Goal: Information Seeking & Learning: Learn about a topic

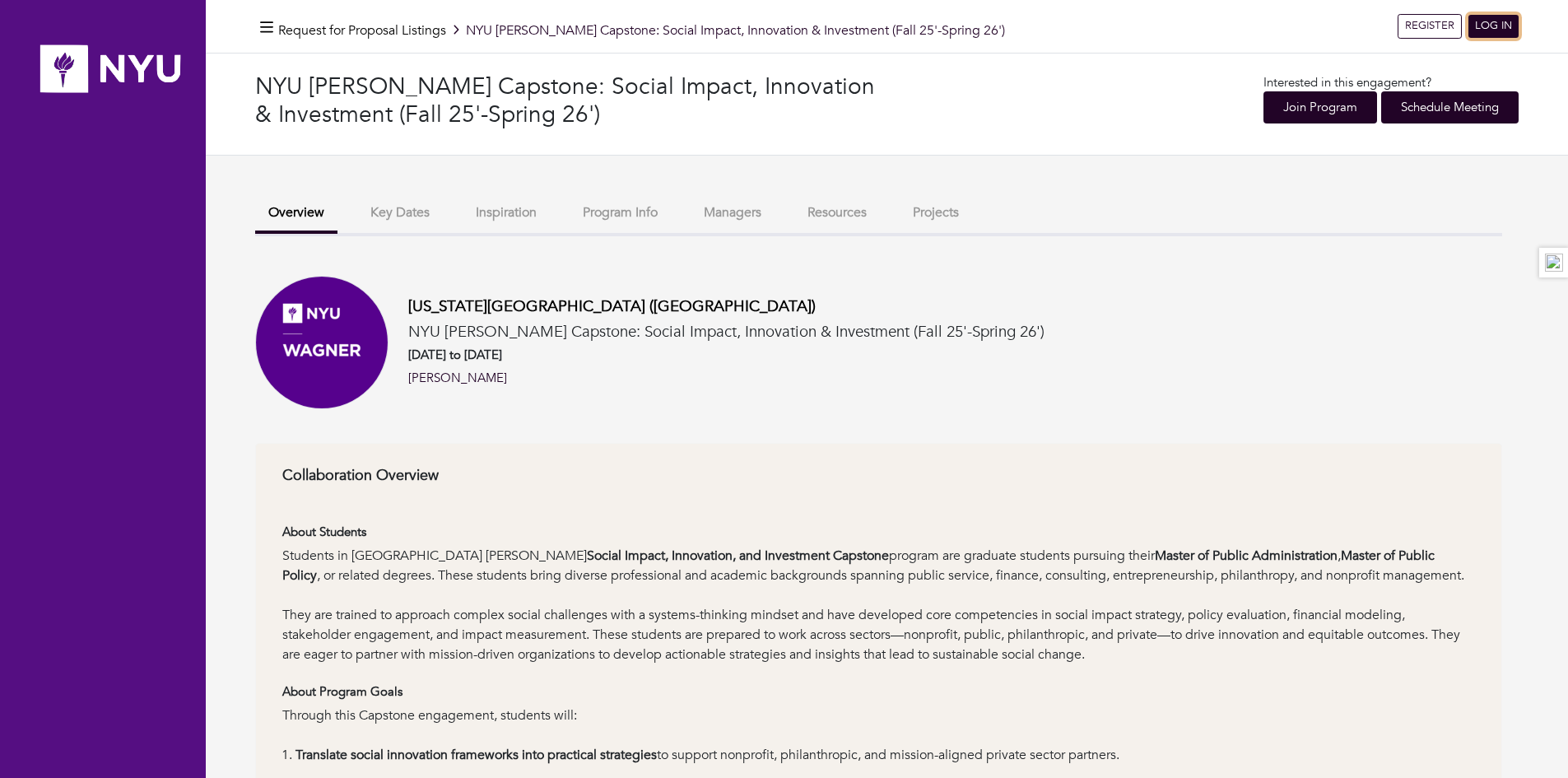
click at [1489, 28] on link "LOG IN" at bounding box center [1493, 27] width 50 height 23
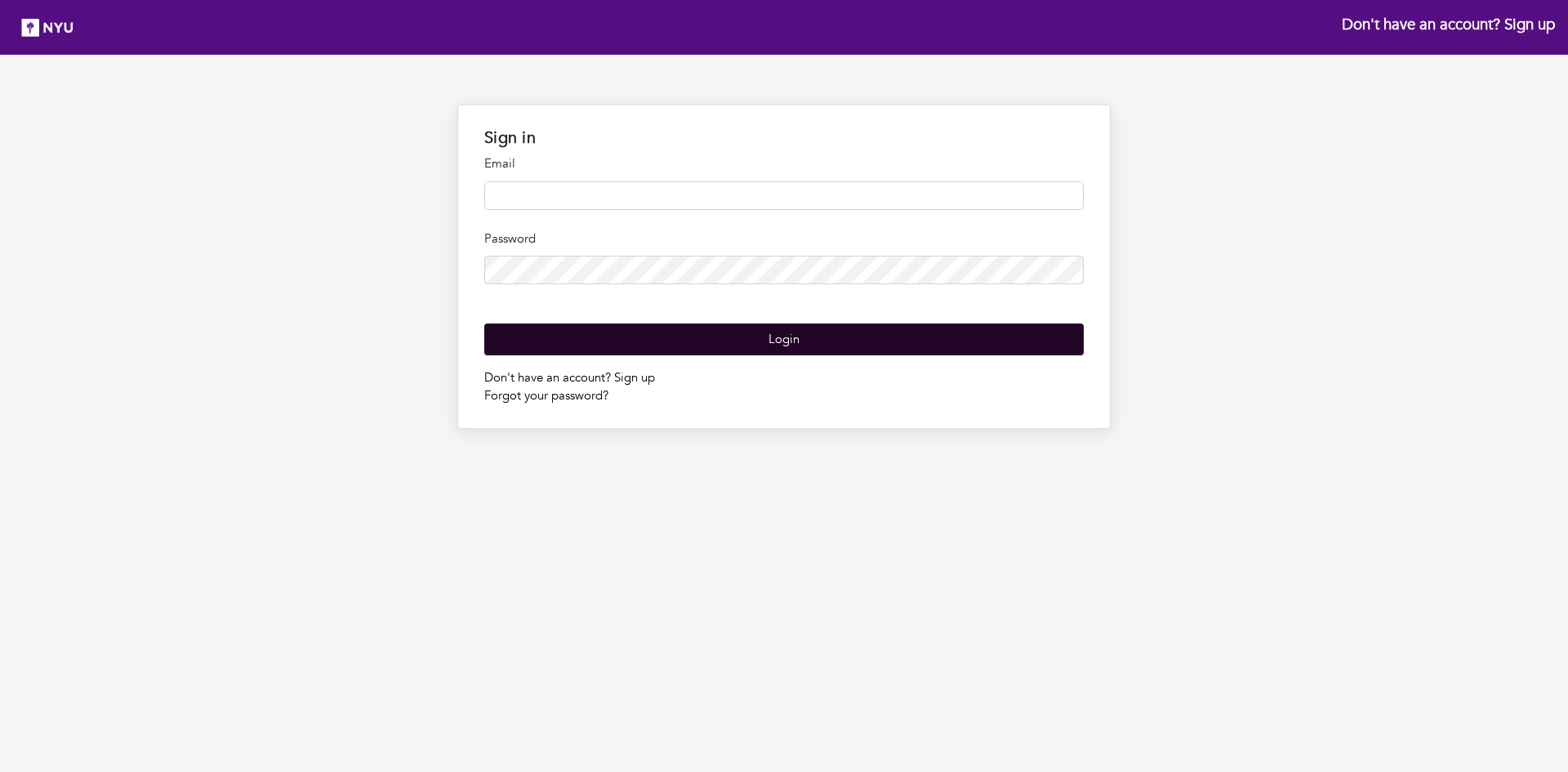
click at [866, 193] on input "email" at bounding box center [784, 196] width 600 height 28
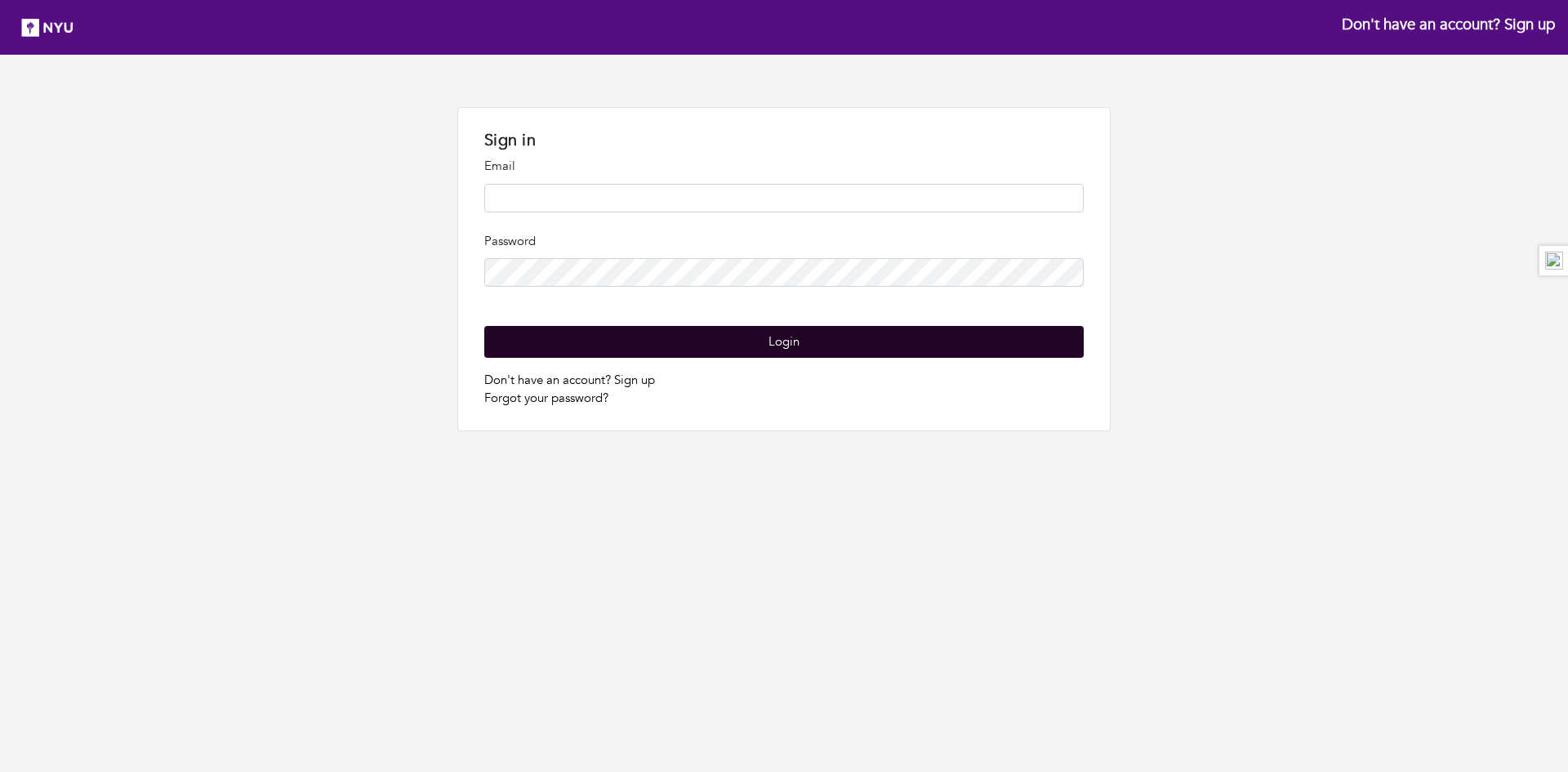
click at [0, 484] on nordpass-portal at bounding box center [0, 484] width 0 height 0
type input "**********"
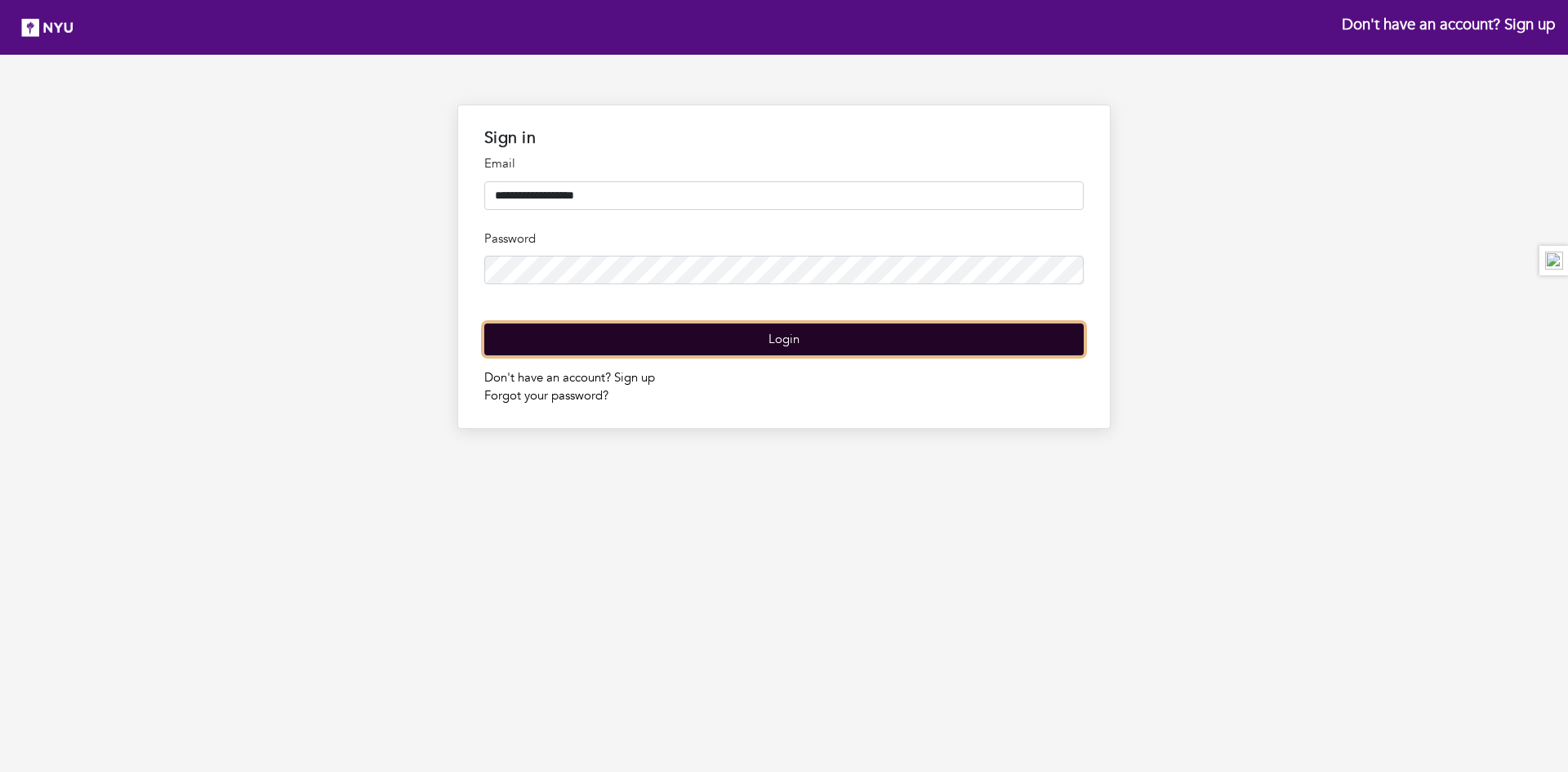
click at [837, 355] on button "Login" at bounding box center [784, 339] width 600 height 32
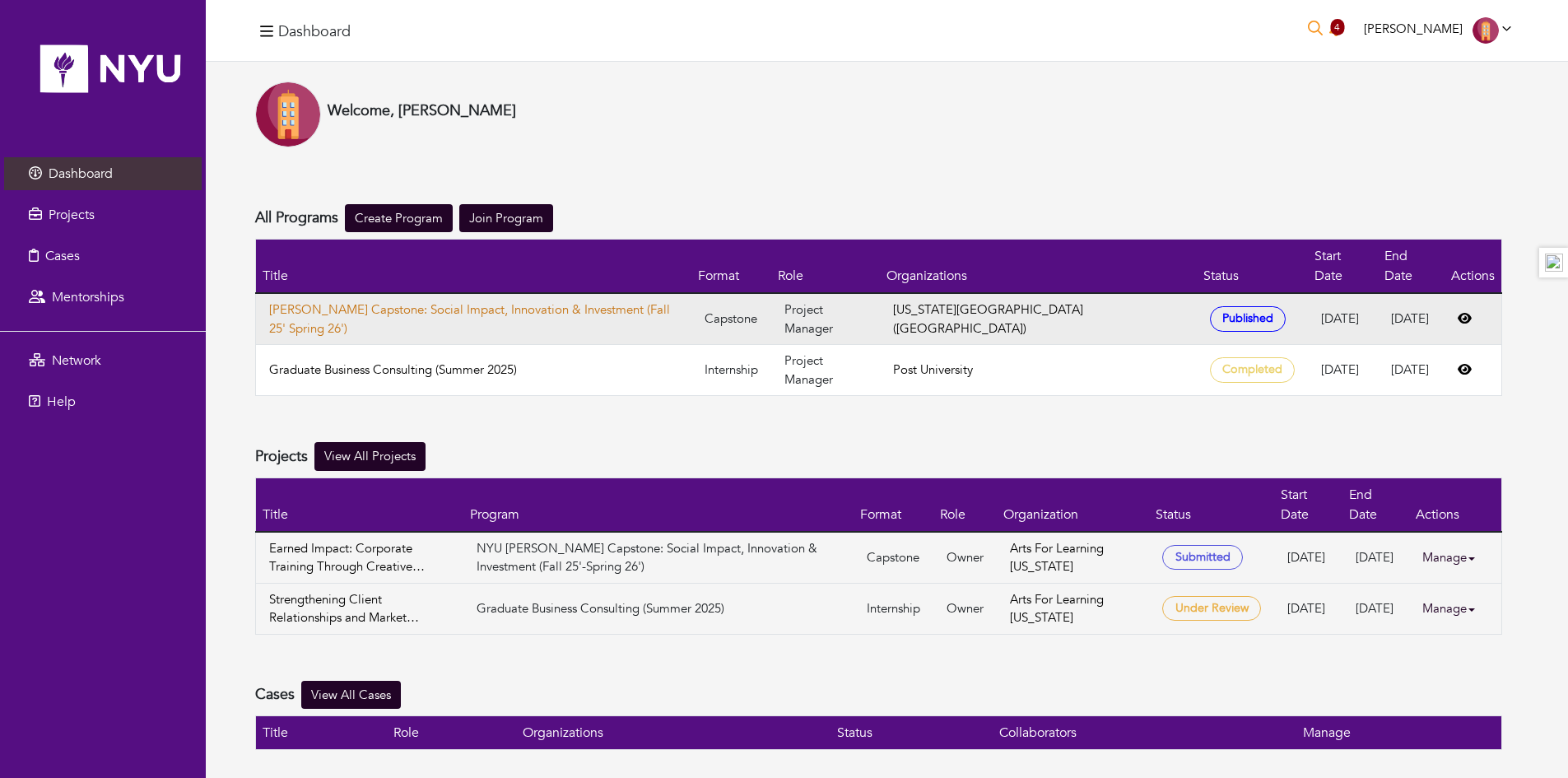
click at [637, 300] on link "[PERSON_NAME] Capstone: Social Impact, Innovation & Investment (Fall 25' Spring…" at bounding box center [473, 318] width 409 height 37
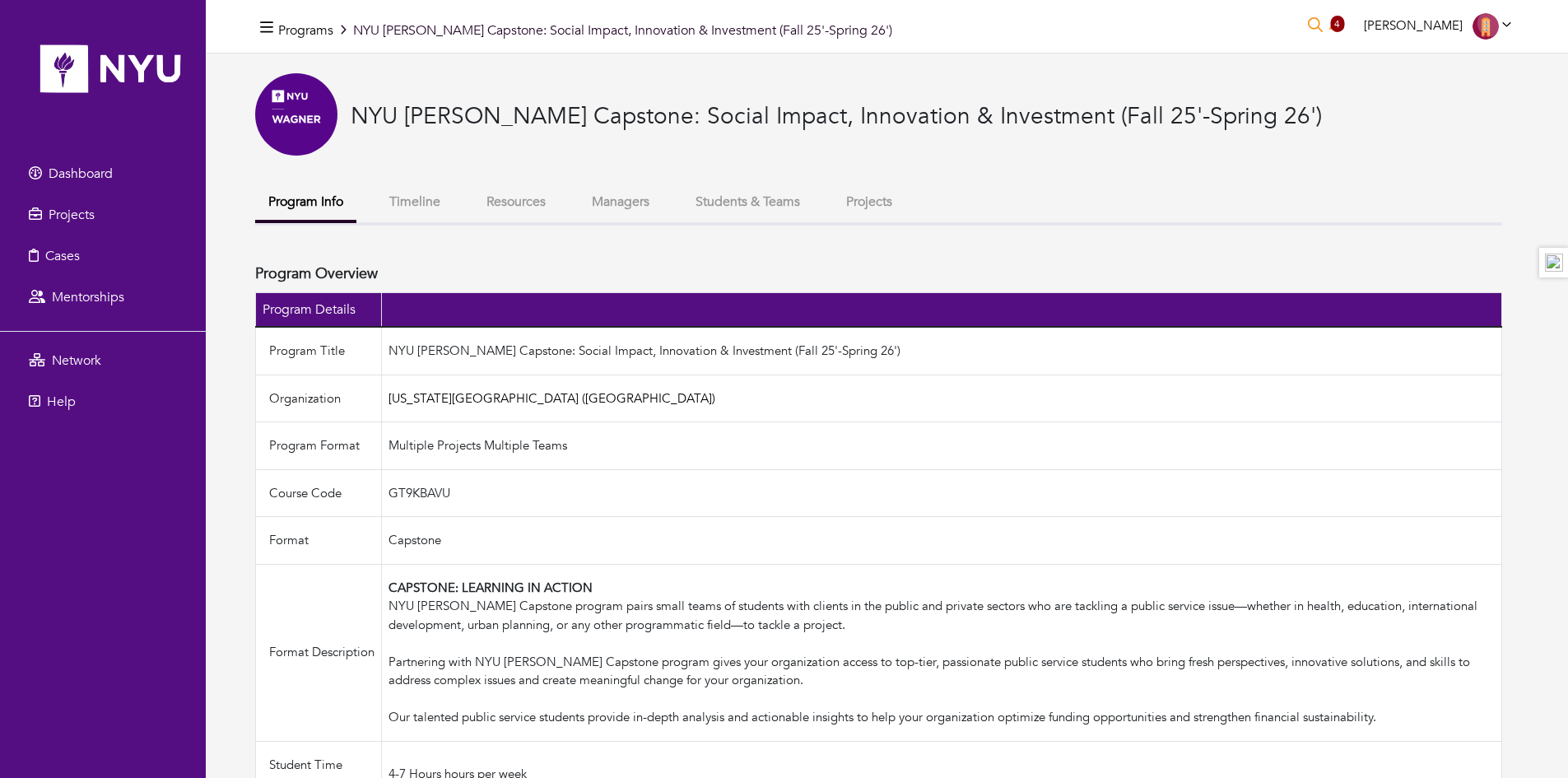
click at [415, 193] on button "Timeline" at bounding box center [414, 202] width 78 height 36
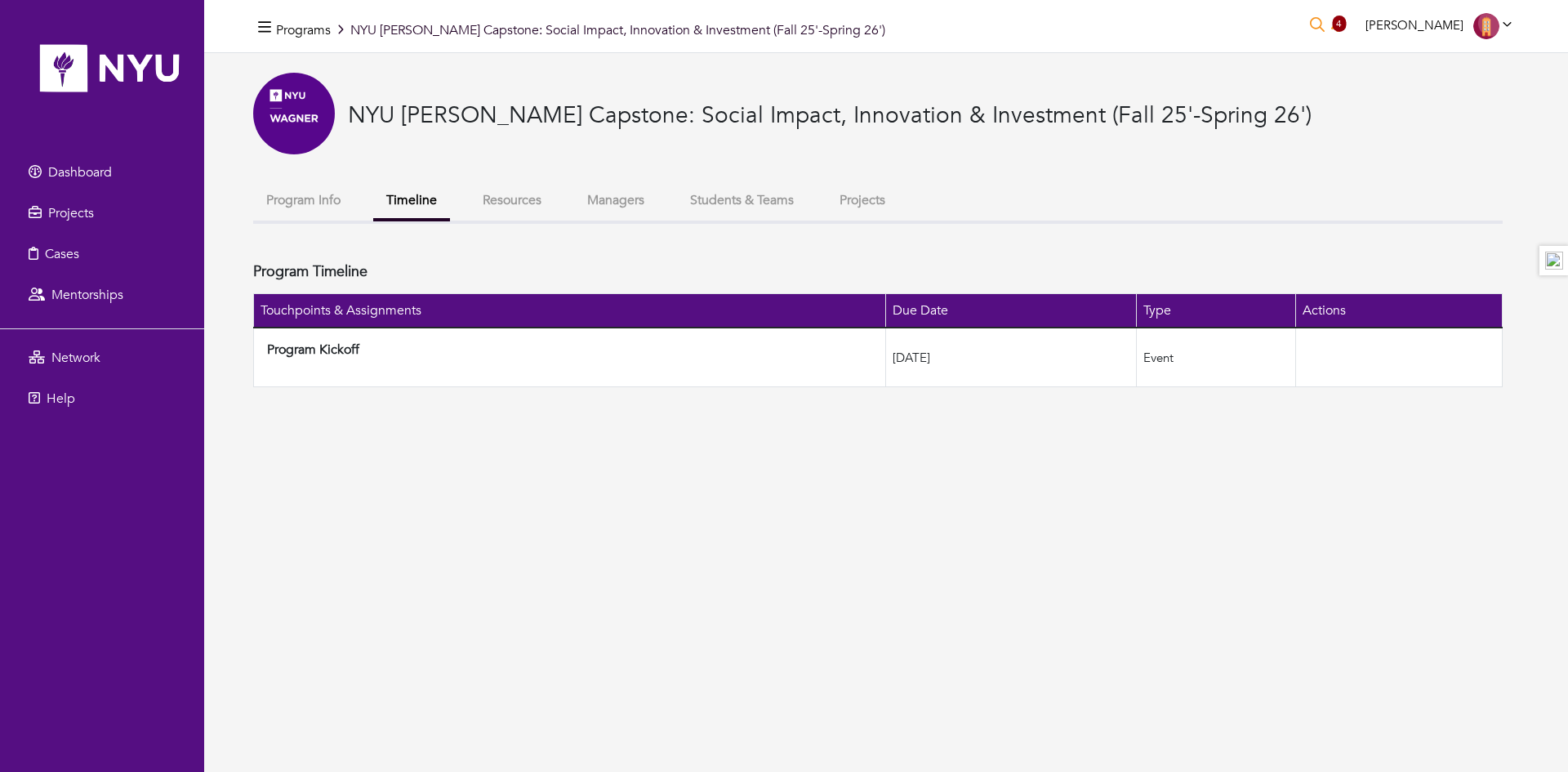
click at [508, 197] on button "Resources" at bounding box center [512, 200] width 85 height 35
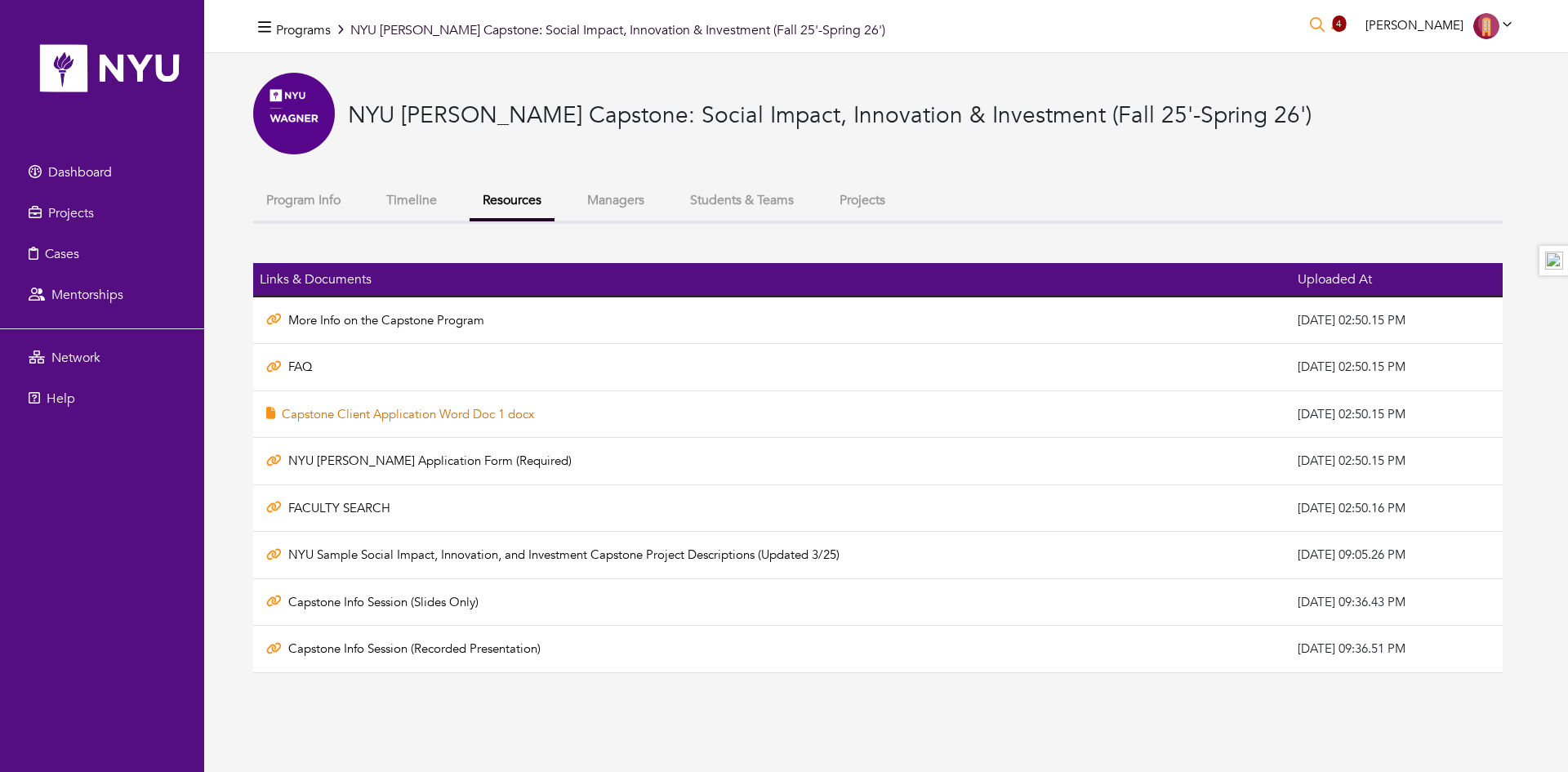
click at [382, 413] on link "Capstone Client Application Word Doc 1 docx" at bounding box center [408, 414] width 252 height 16
click at [726, 201] on button "Students & Teams" at bounding box center [741, 200] width 130 height 35
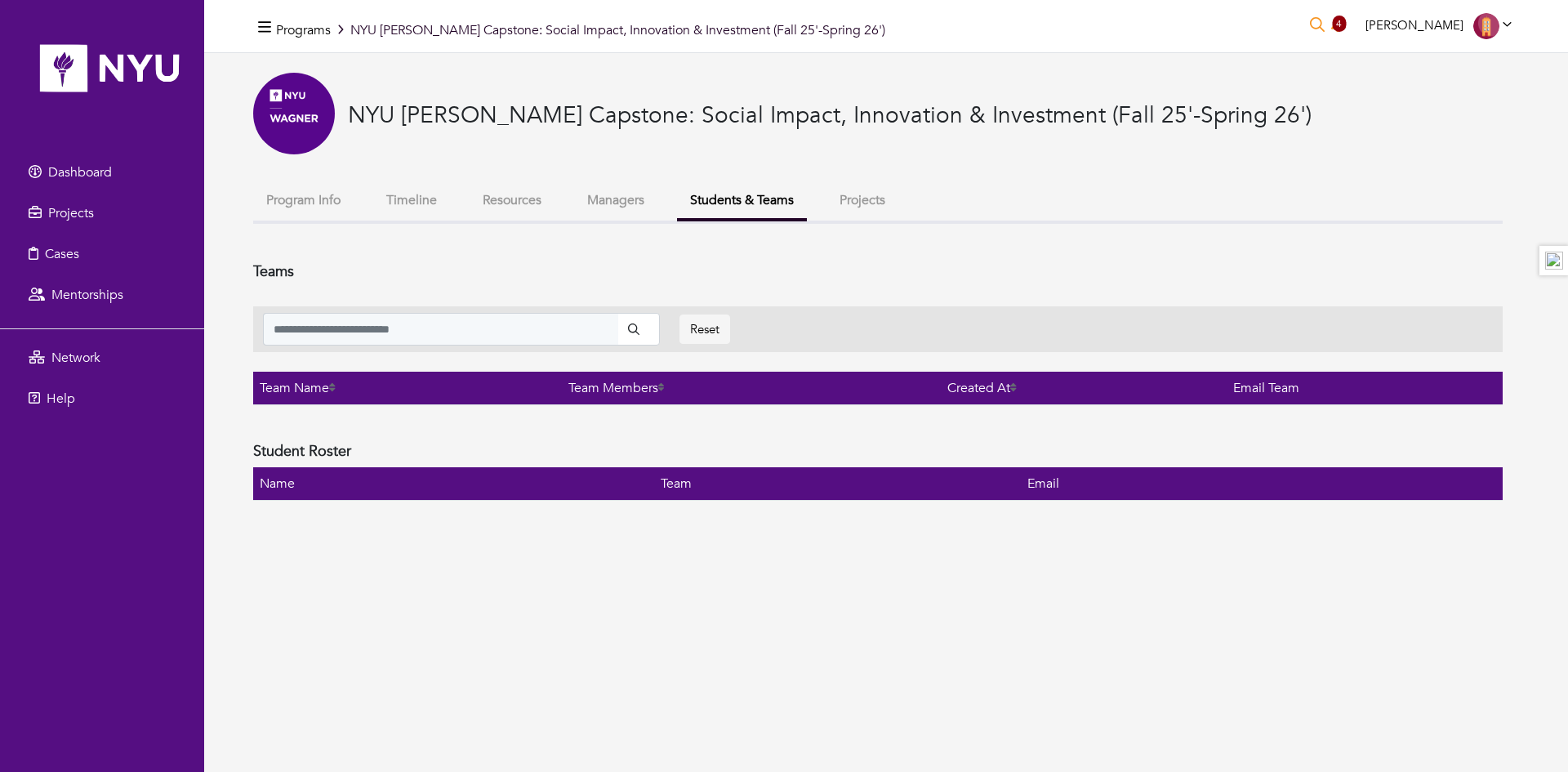
click at [861, 193] on button "Projects" at bounding box center [862, 200] width 72 height 35
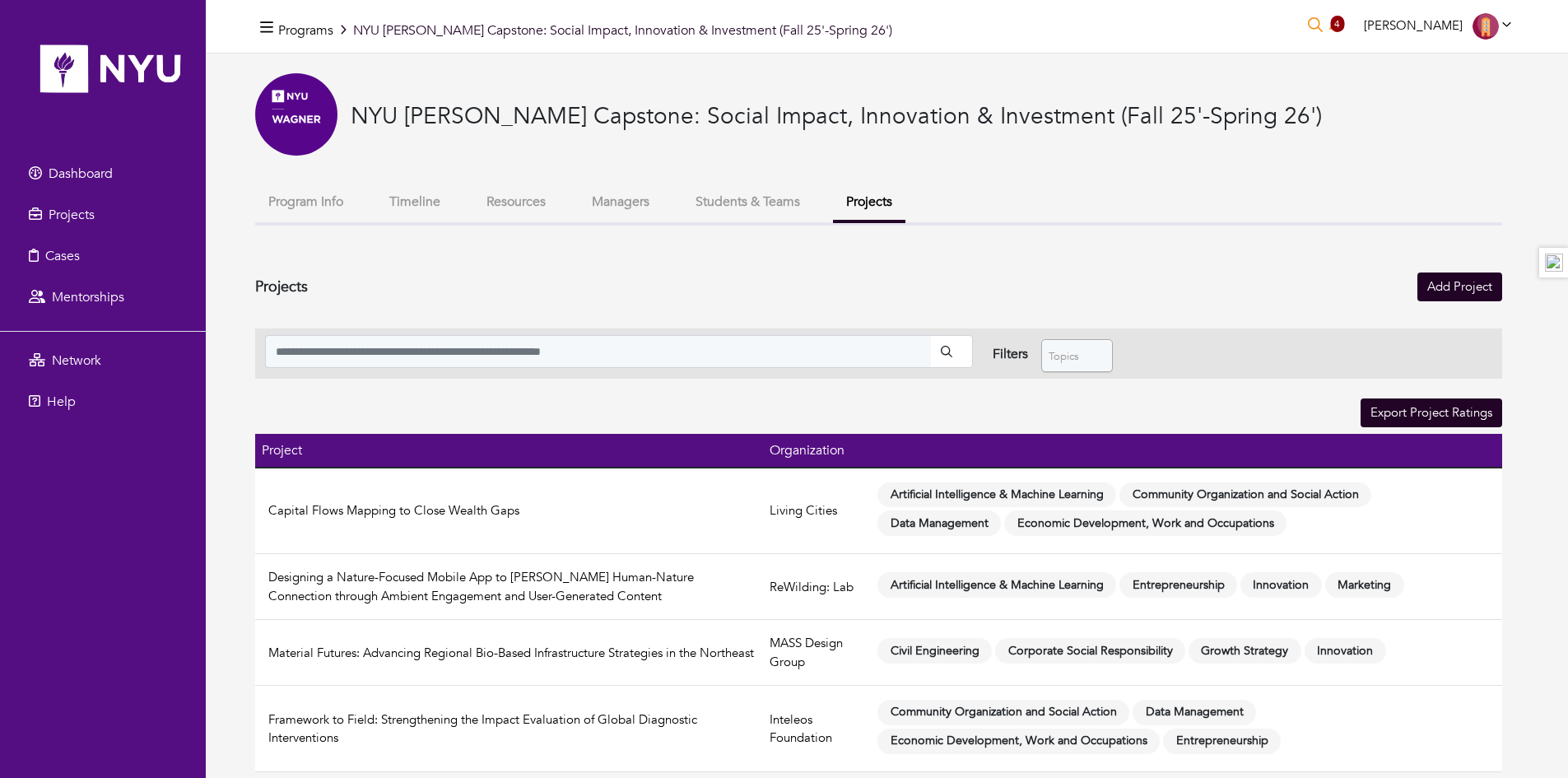
click at [300, 197] on button "Program Info" at bounding box center [305, 202] width 101 height 36
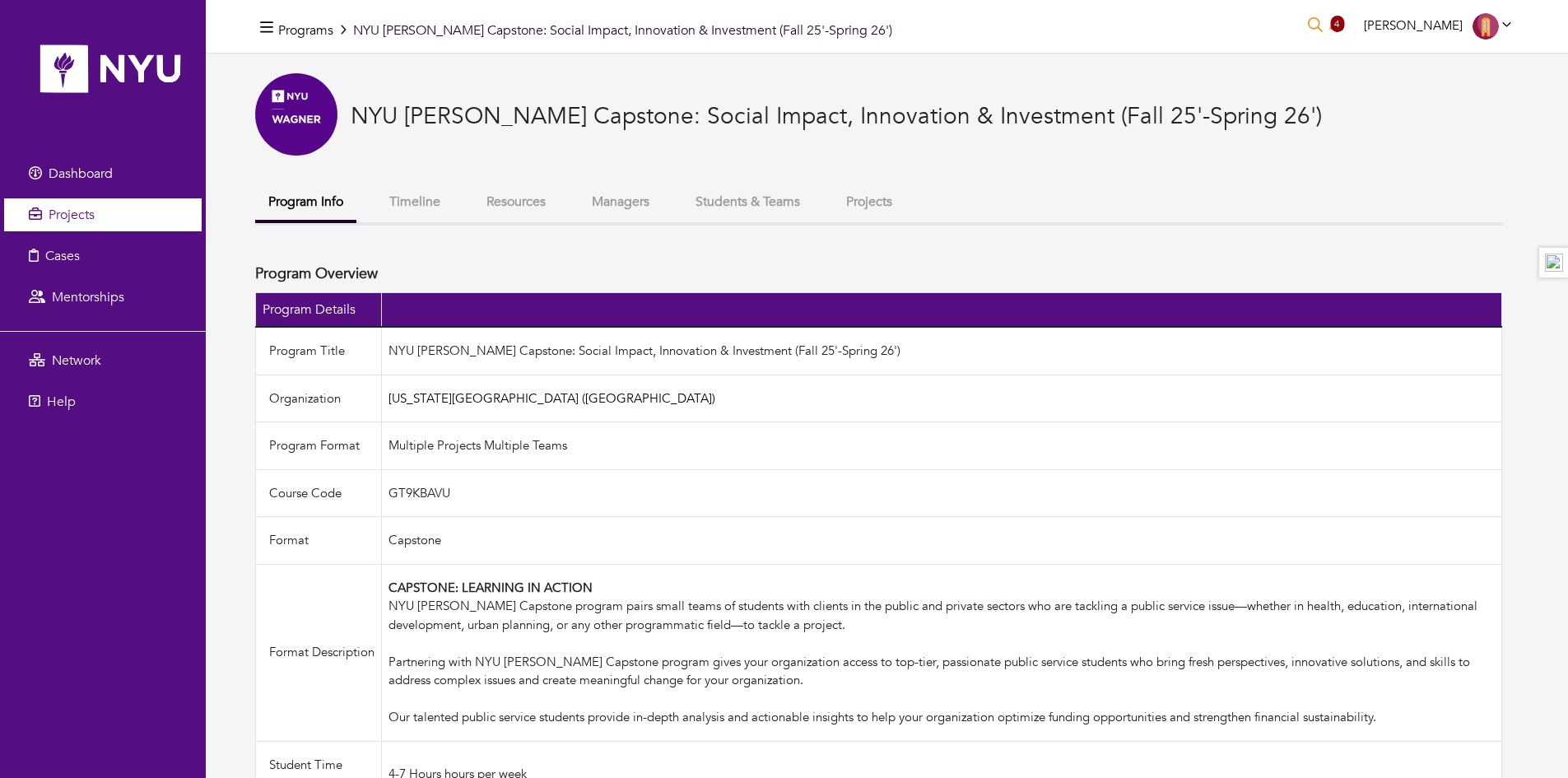
click at [98, 217] on link "Projects" at bounding box center [103, 214] width 197 height 33
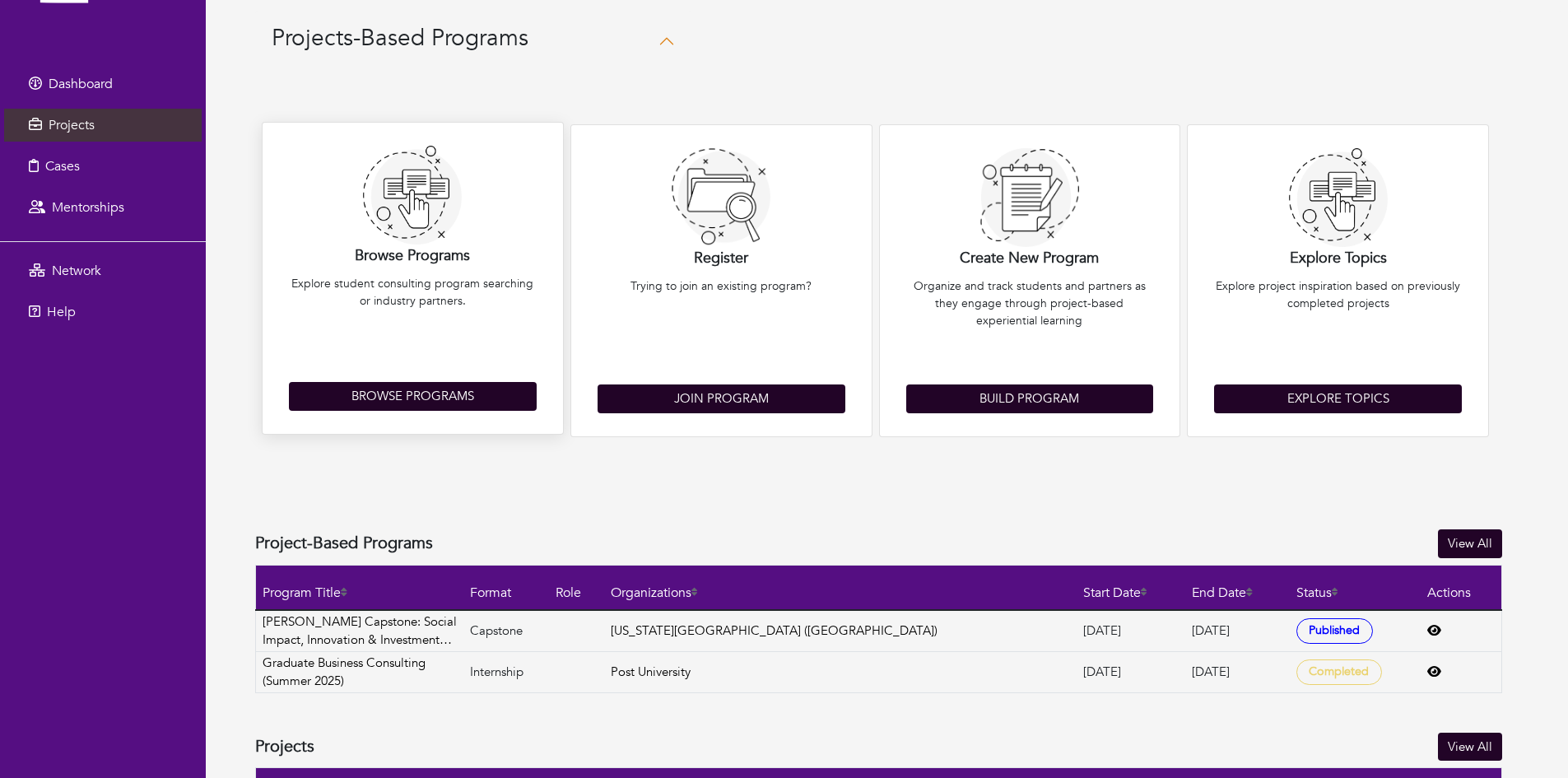
scroll to position [246, 0]
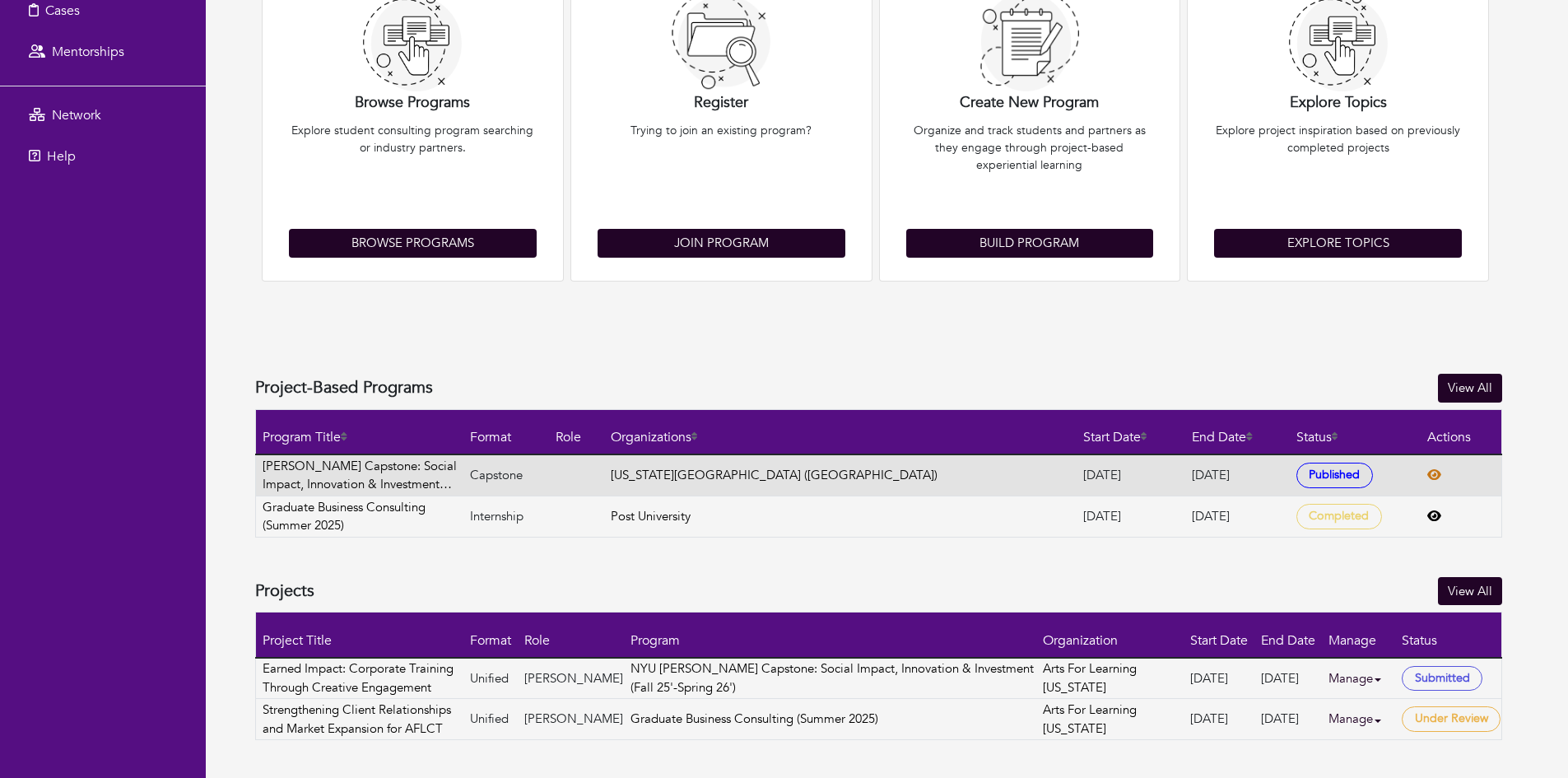
click at [1427, 477] on icon at bounding box center [1434, 474] width 14 height 11
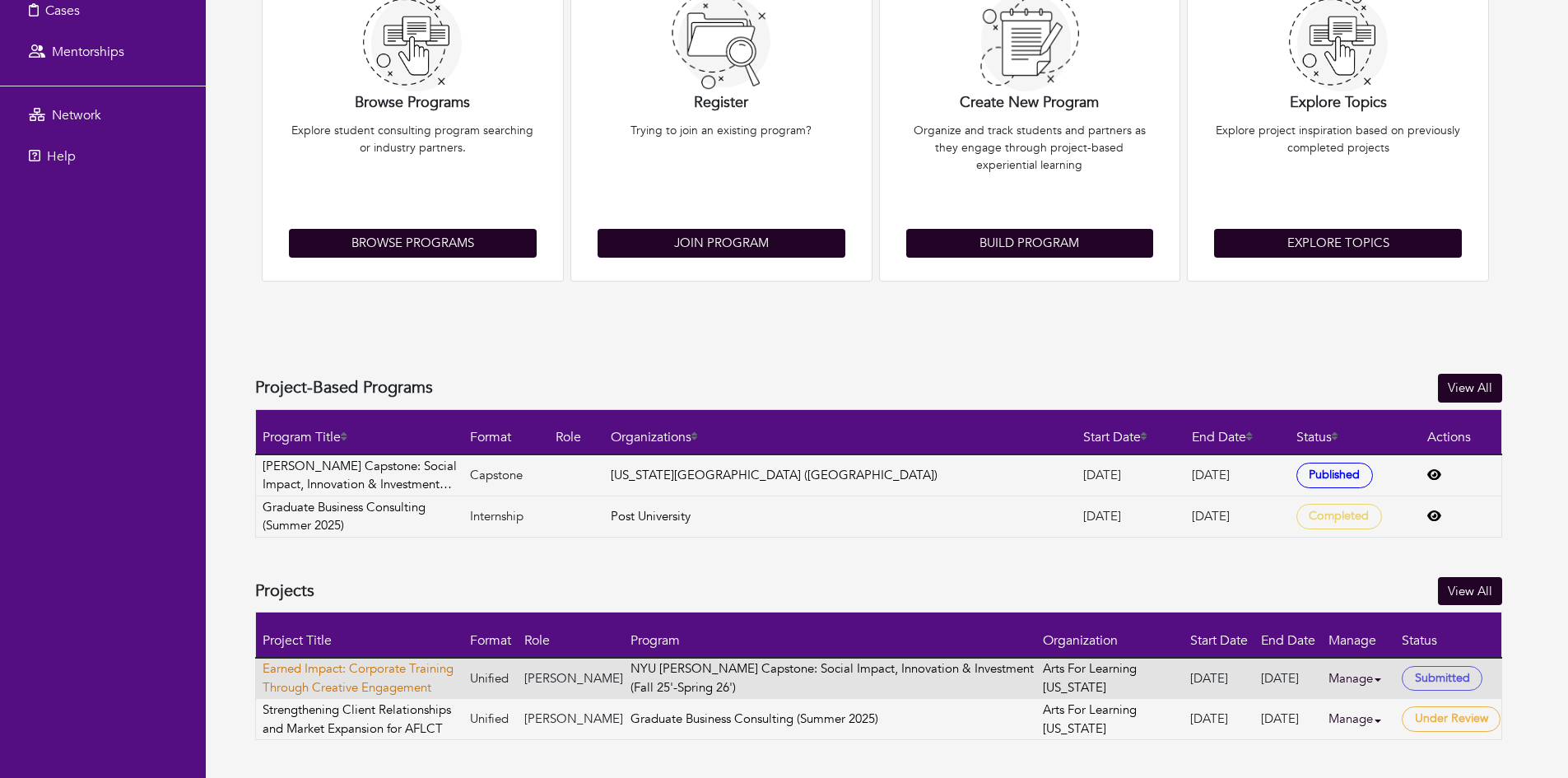
click at [394, 686] on link "Earned Impact: Corporate Training Through Creative Engagement" at bounding box center [363, 677] width 200 height 37
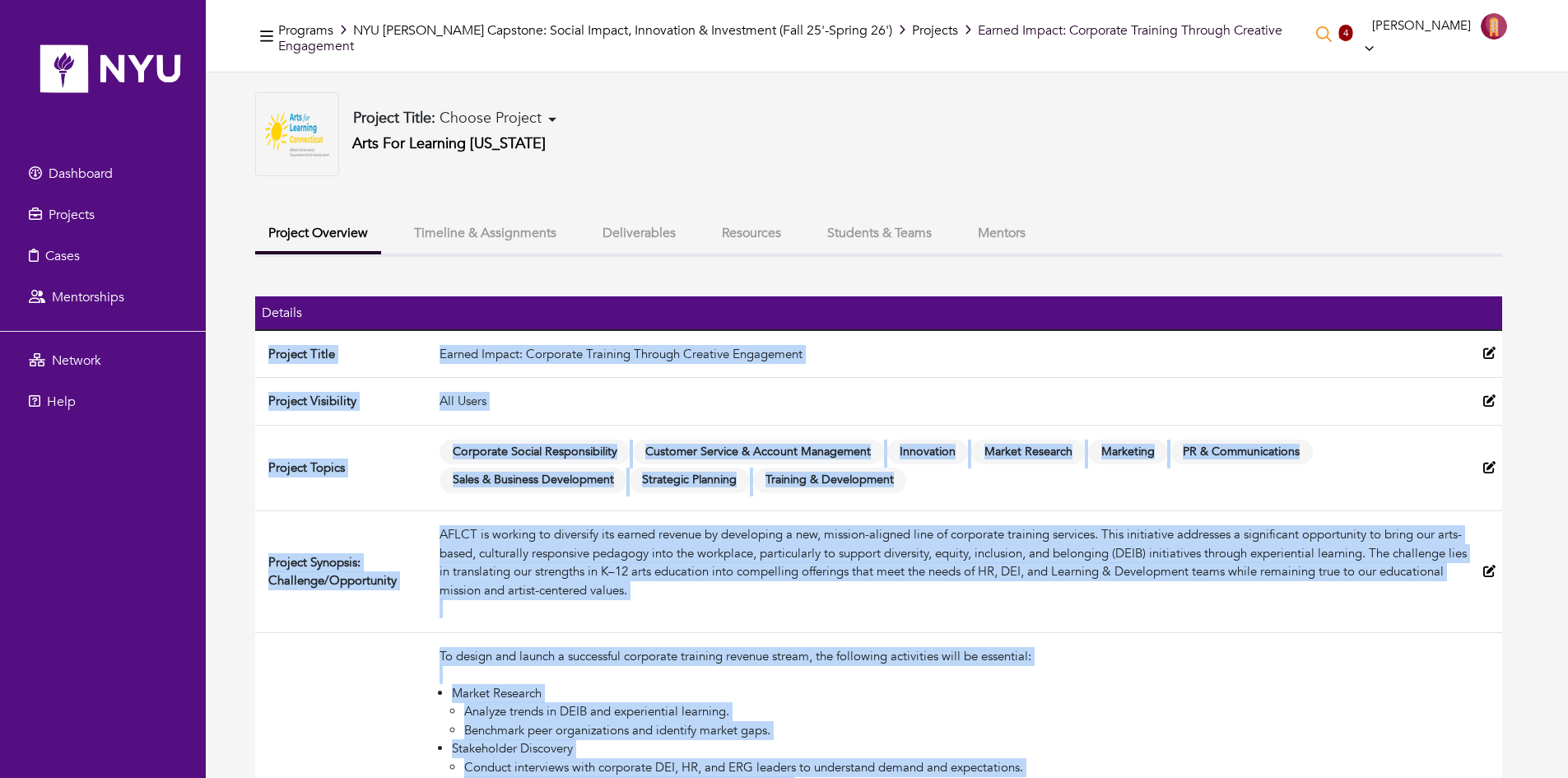
drag, startPoint x: 627, startPoint y: 722, endPoint x: 266, endPoint y: 342, distance: 524.1
click at [266, 342] on tbody "Project Title Earned Impact: Corporate Training Through Creative Engagement Pro…" at bounding box center [879, 789] width 1247 height 916
copy tbody "Project Title Earned Impact: Corporate Training Through Creative Engagement Pro…"
click at [516, 216] on button "Timeline & Assignments" at bounding box center [485, 234] width 169 height 36
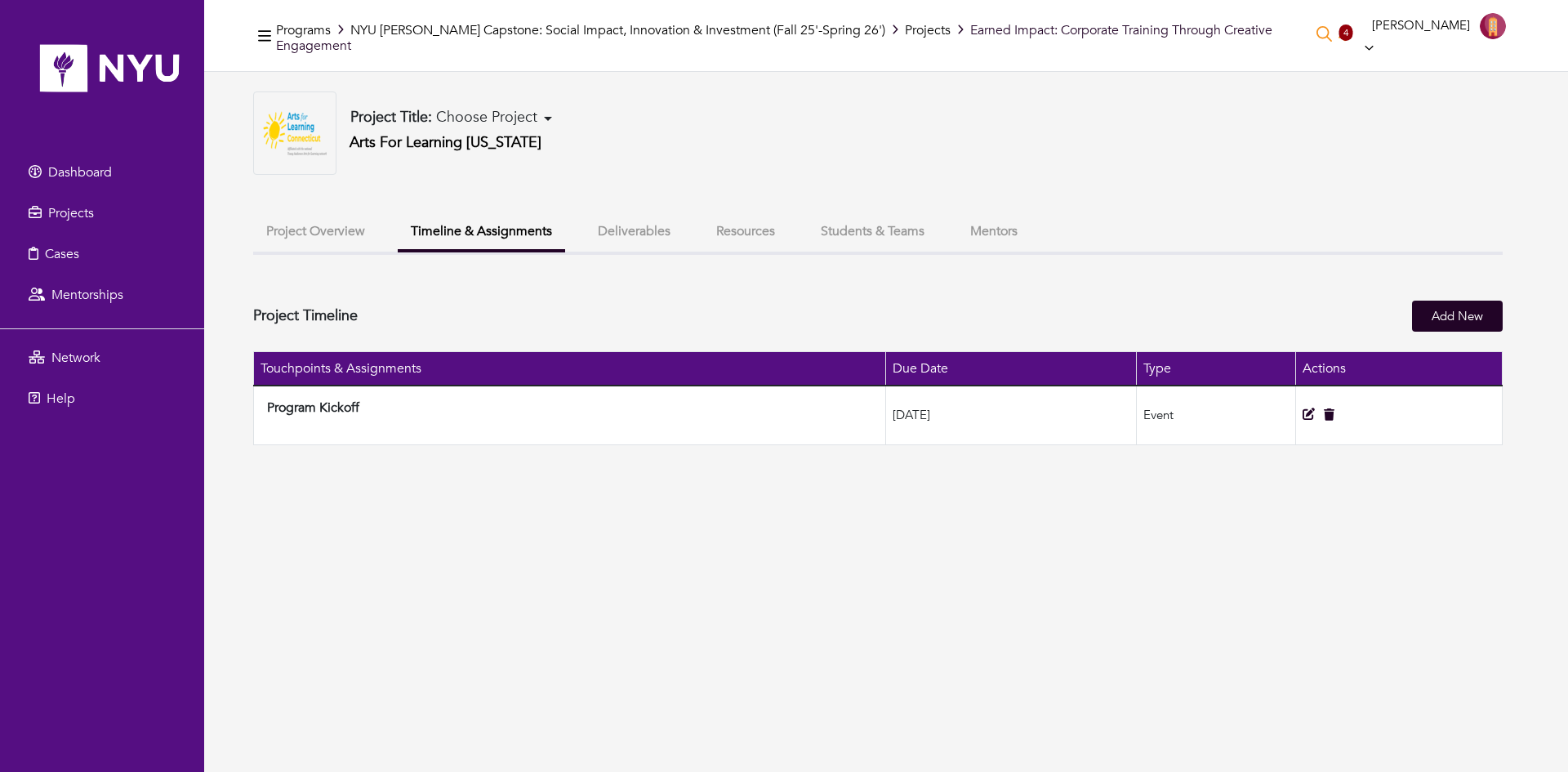
click at [611, 214] on button "Deliverables" at bounding box center [634, 232] width 99 height 35
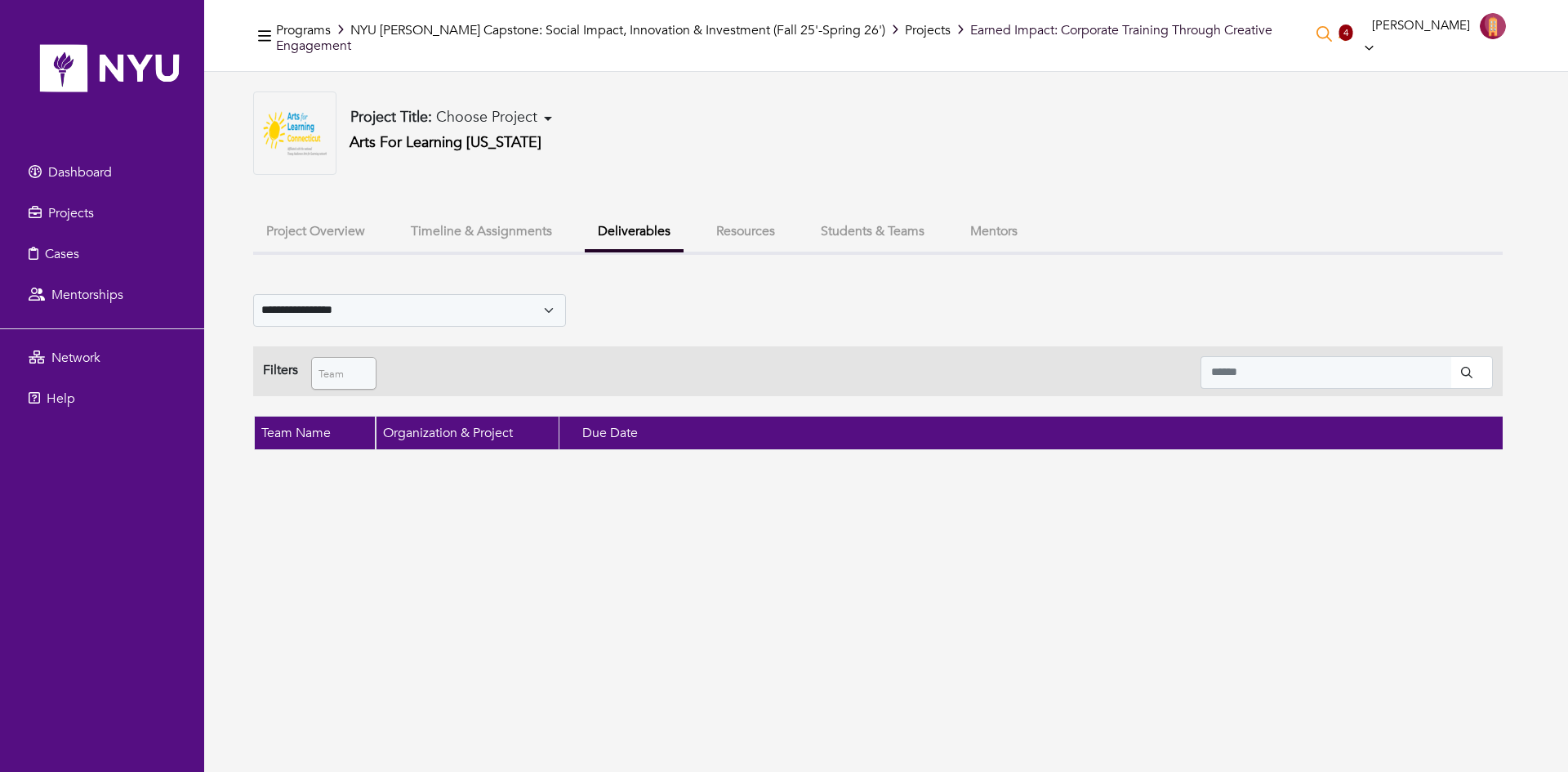
click at [762, 214] on button "Resources" at bounding box center [746, 232] width 85 height 35
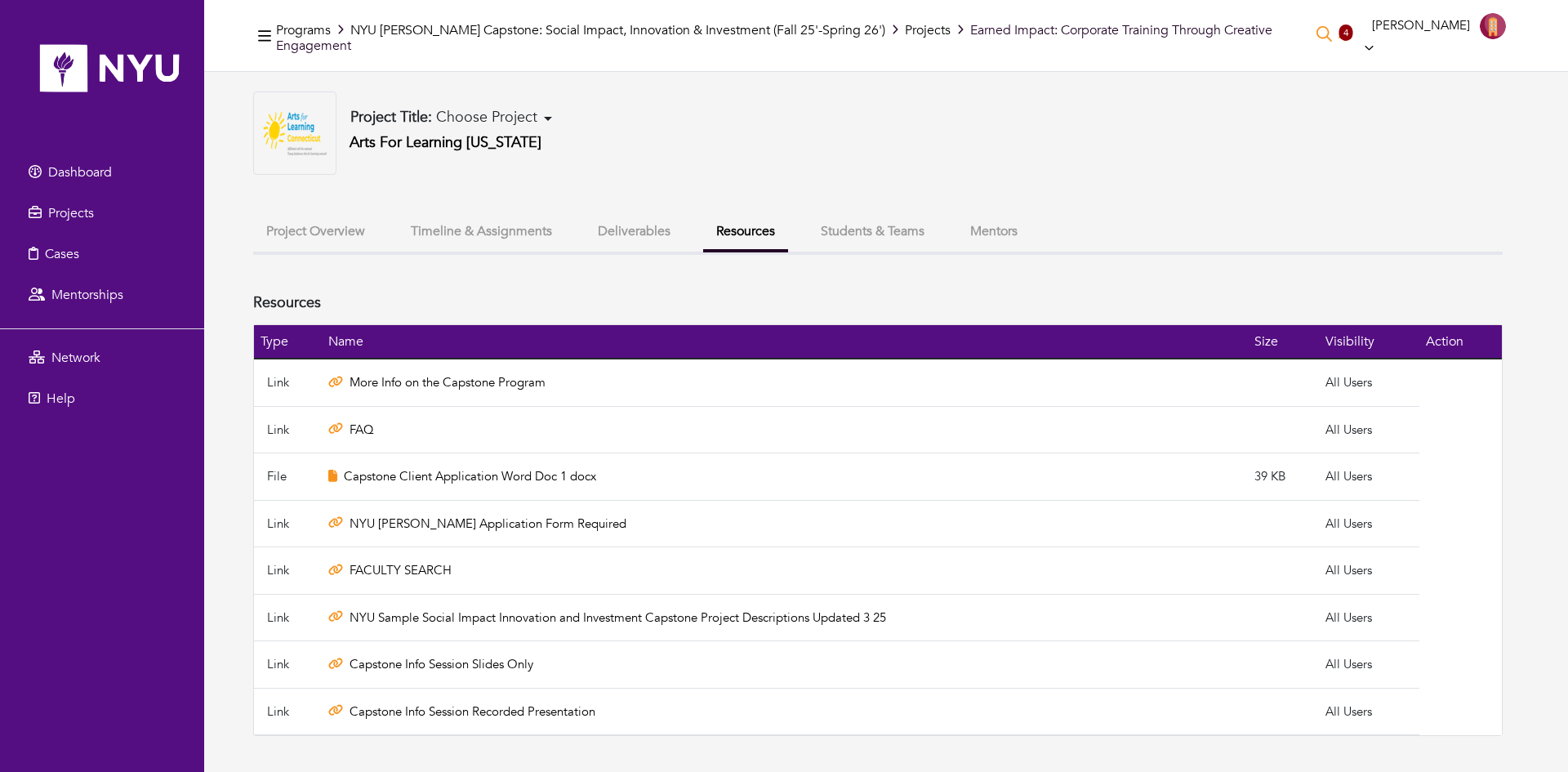
click at [640, 214] on button "Deliverables" at bounding box center [634, 232] width 99 height 35
